Goal: Information Seeking & Learning: Find specific fact

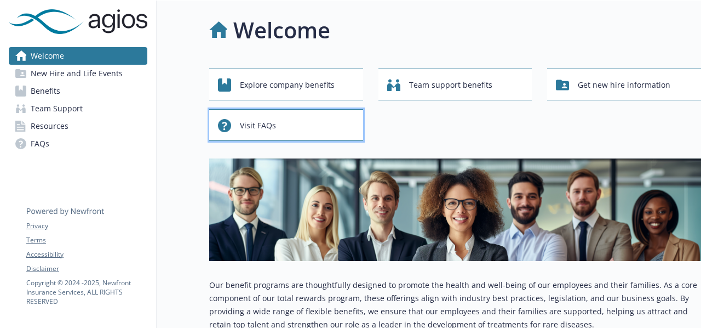
click at [260, 129] on span "Visit FAQs" at bounding box center [258, 125] width 36 height 21
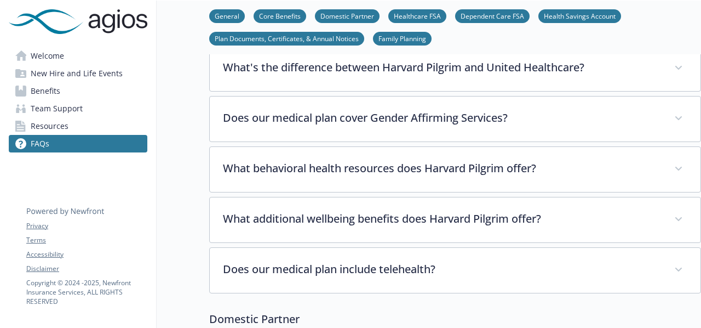
scroll to position [255, 0]
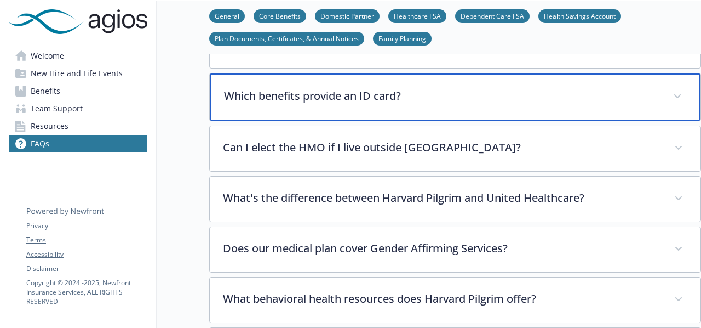
click at [299, 96] on p "Which benefits provide an ID card?" at bounding box center [442, 96] width 436 height 16
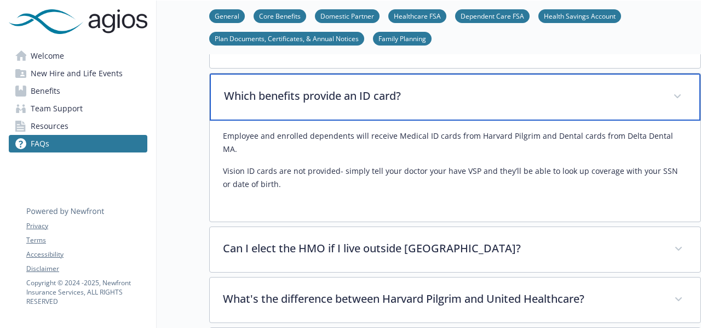
scroll to position [0, 0]
